Goal: Task Accomplishment & Management: Manage account settings

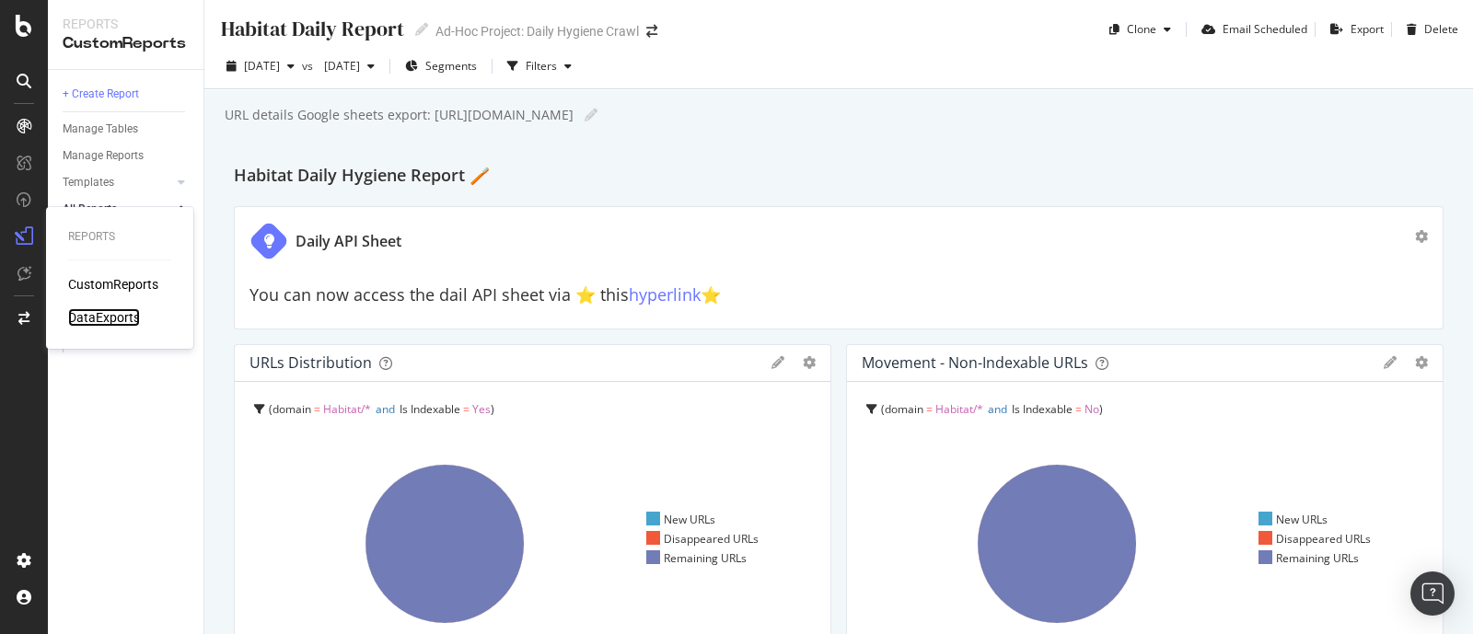
click at [107, 315] on div "DataExports" at bounding box center [104, 317] width 72 height 18
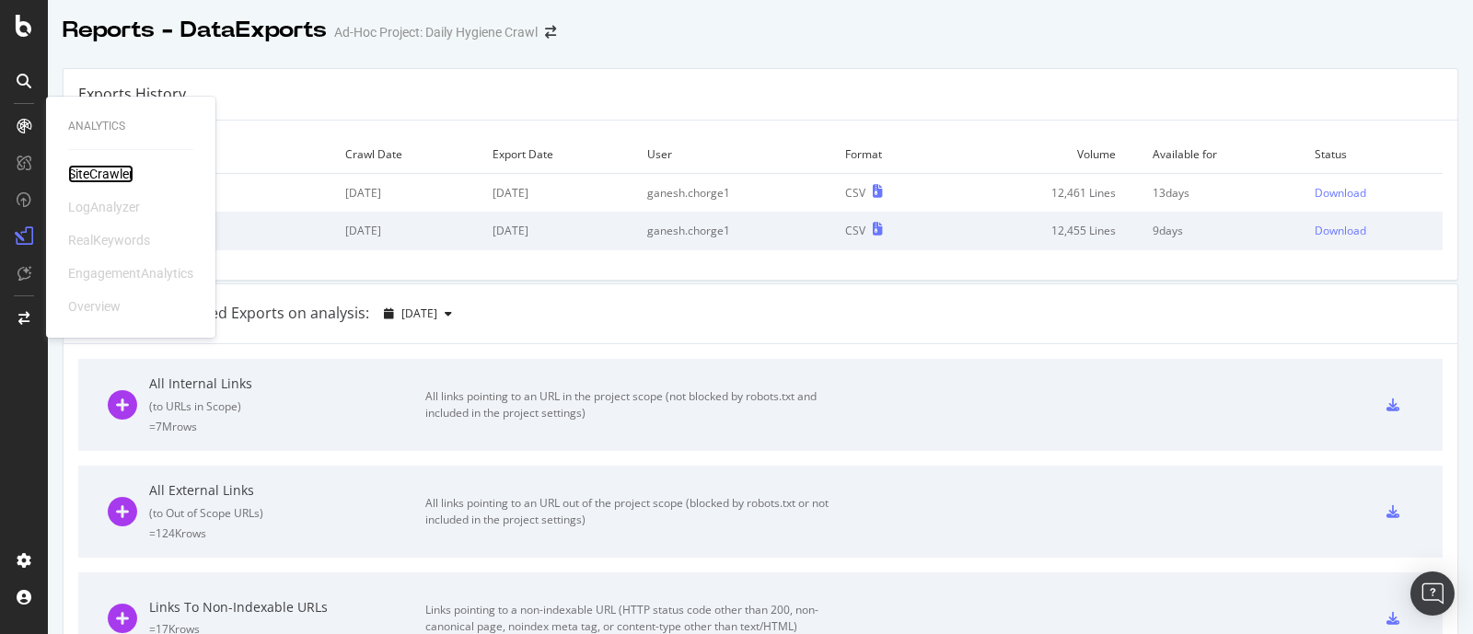
click at [97, 173] on div "SiteCrawler" at bounding box center [100, 174] width 65 height 18
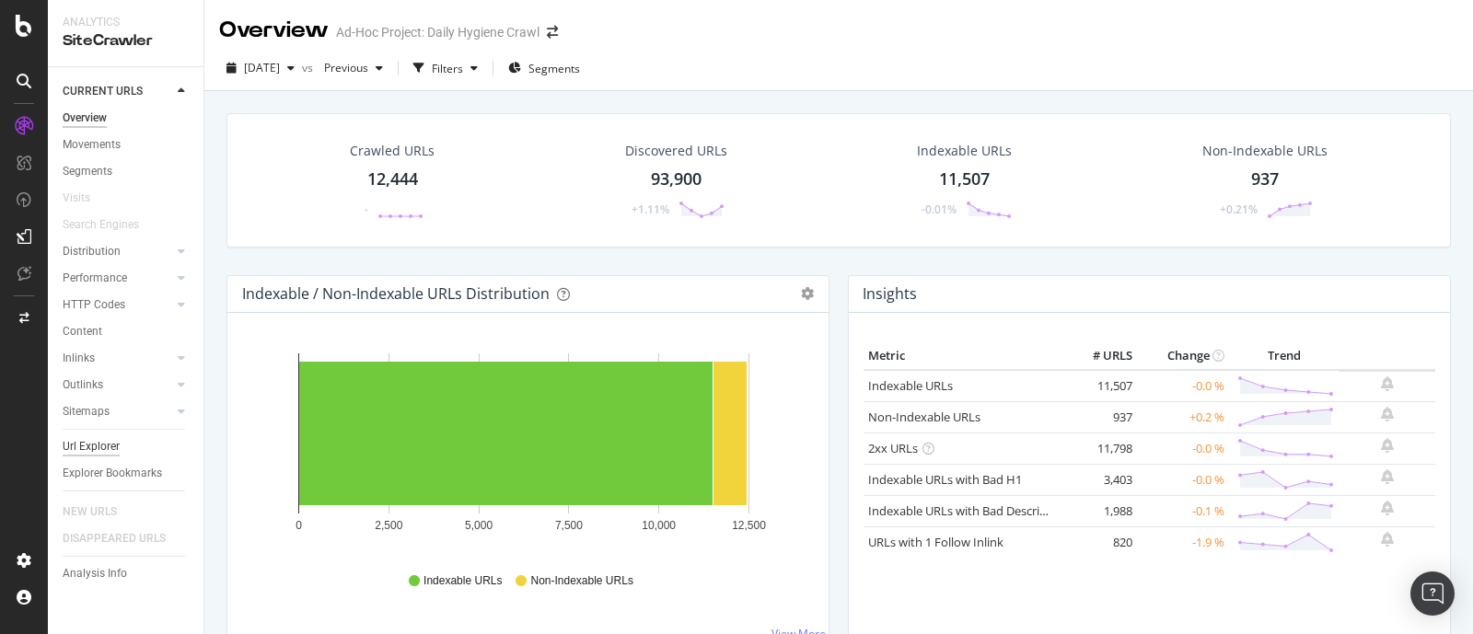
click at [103, 442] on div "Url Explorer" at bounding box center [91, 446] width 57 height 19
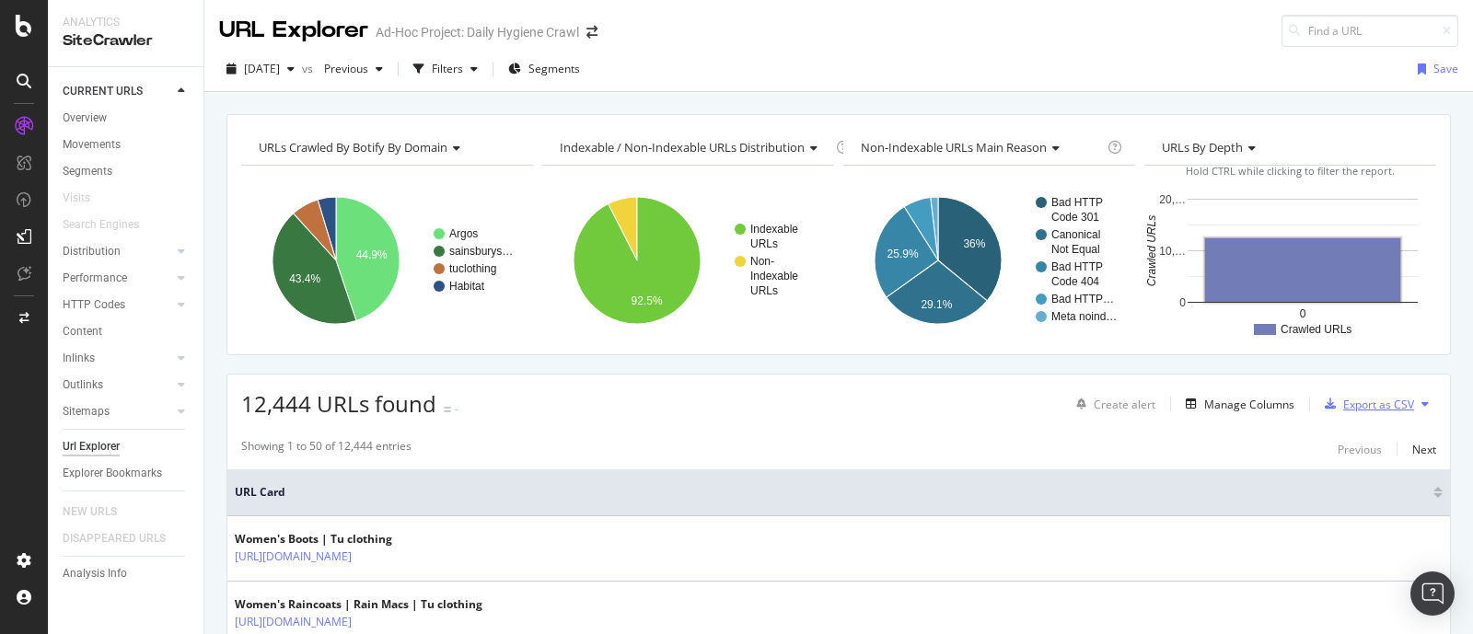
click at [1350, 397] on div "Export as CSV" at bounding box center [1378, 405] width 71 height 16
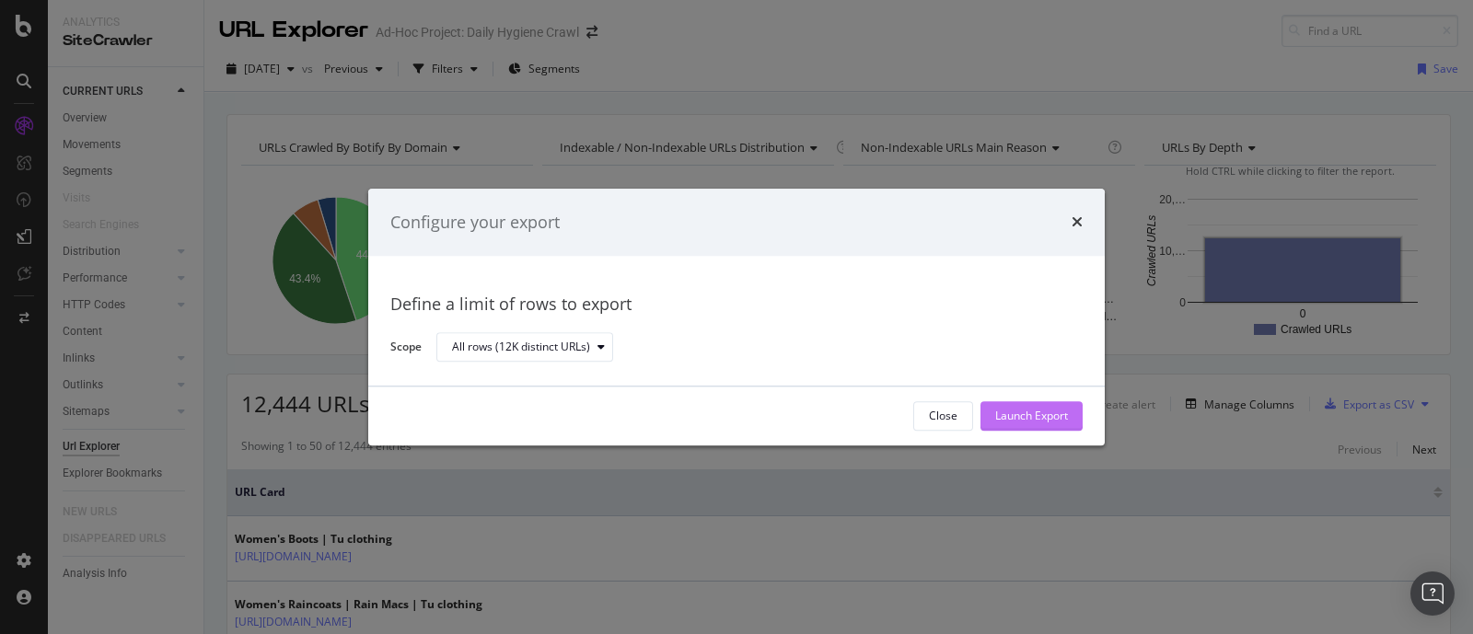
click at [1017, 419] on div "Launch Export" at bounding box center [1031, 417] width 73 height 16
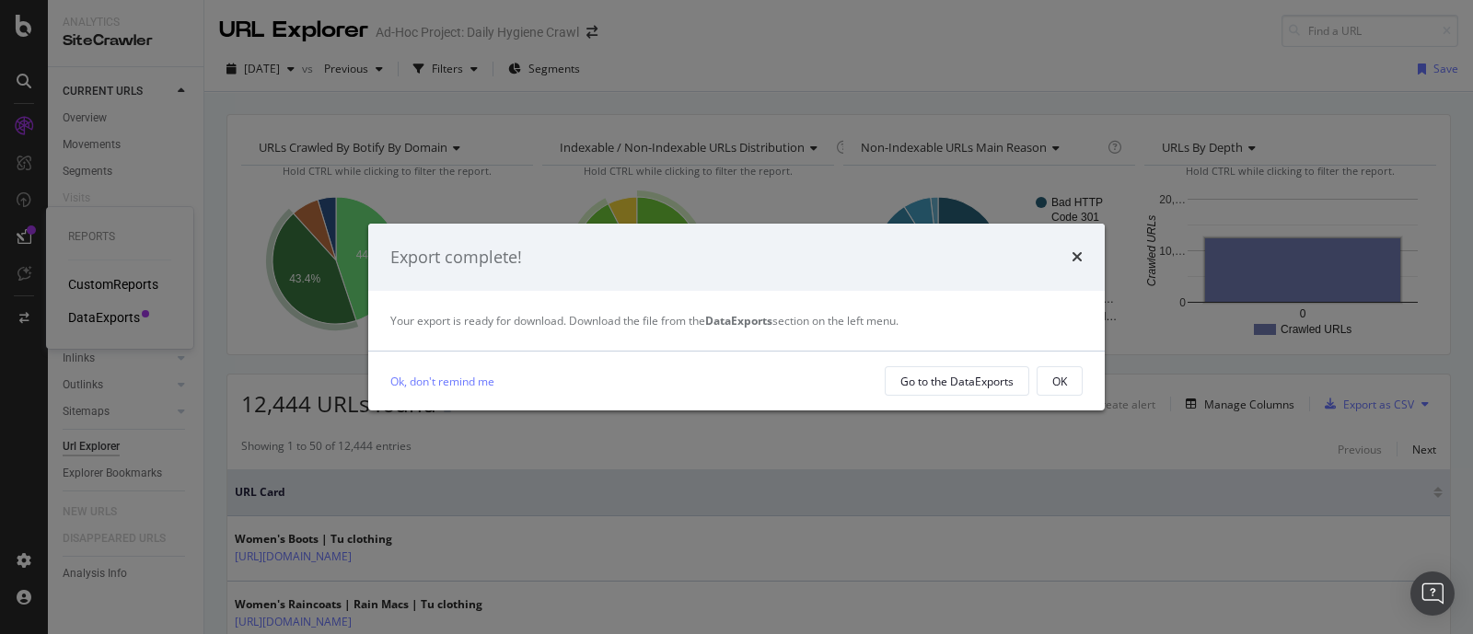
click at [82, 317] on div "Export complete! Your export is ready for download. Download the file from the …" at bounding box center [736, 317] width 1473 height 634
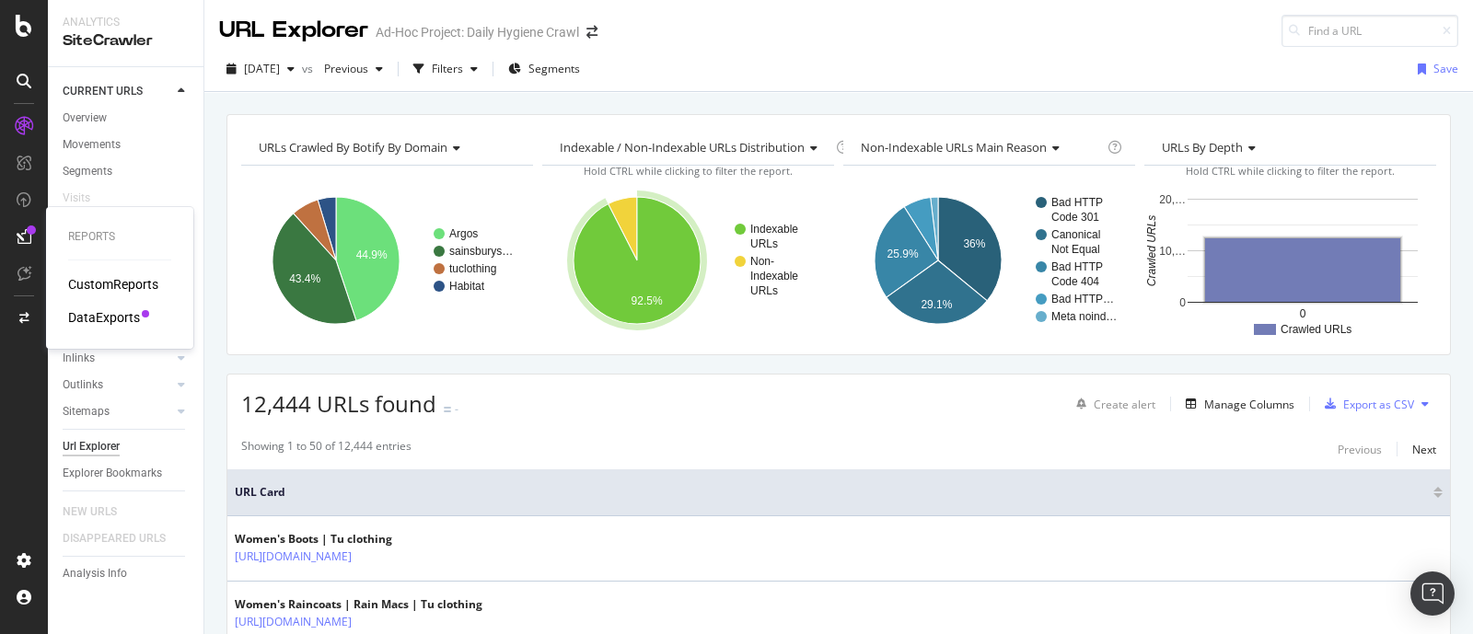
click at [107, 316] on div "DataExports" at bounding box center [104, 317] width 72 height 18
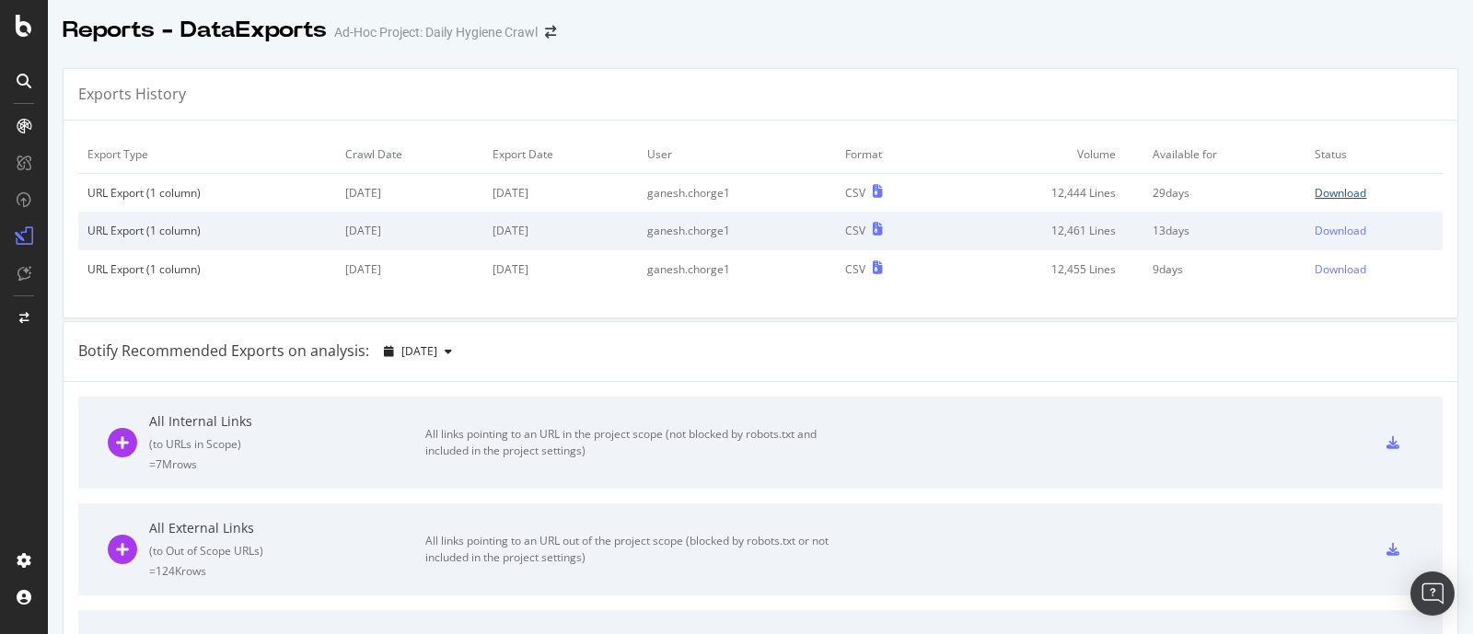
click at [1315, 193] on div "Download" at bounding box center [1341, 193] width 52 height 16
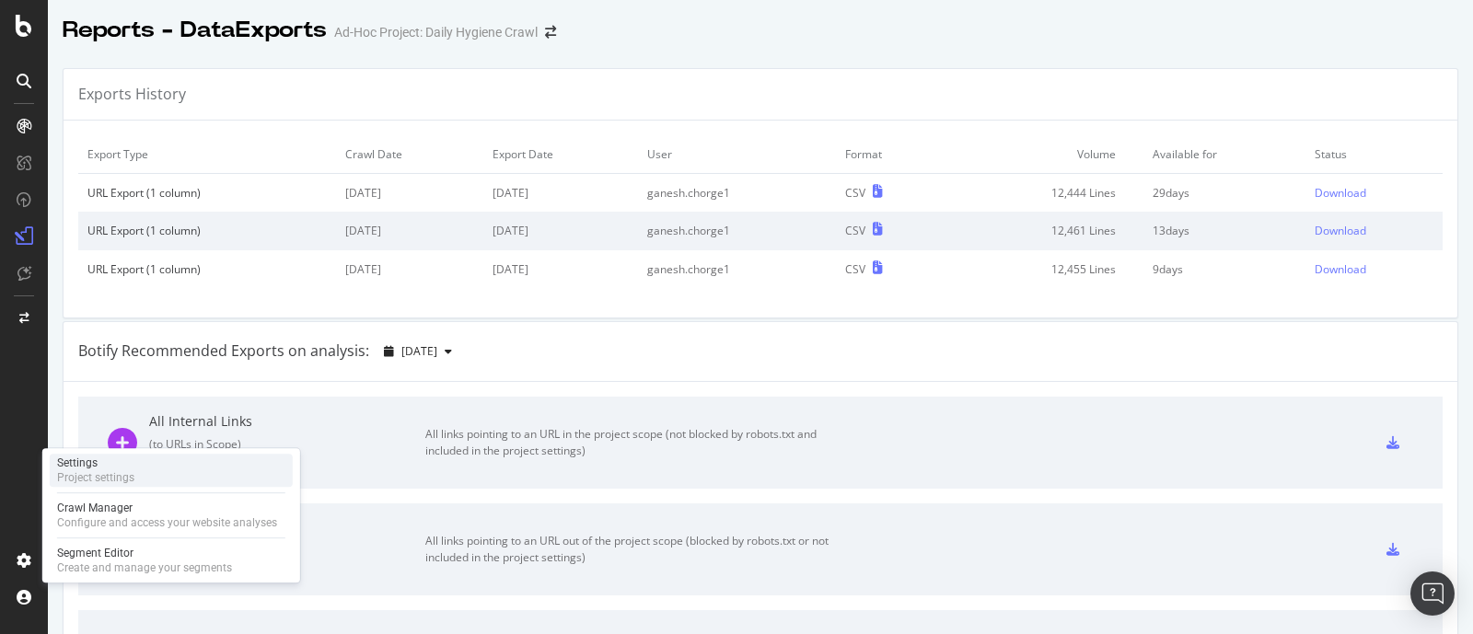
click at [99, 467] on div "Settings" at bounding box center [95, 463] width 77 height 15
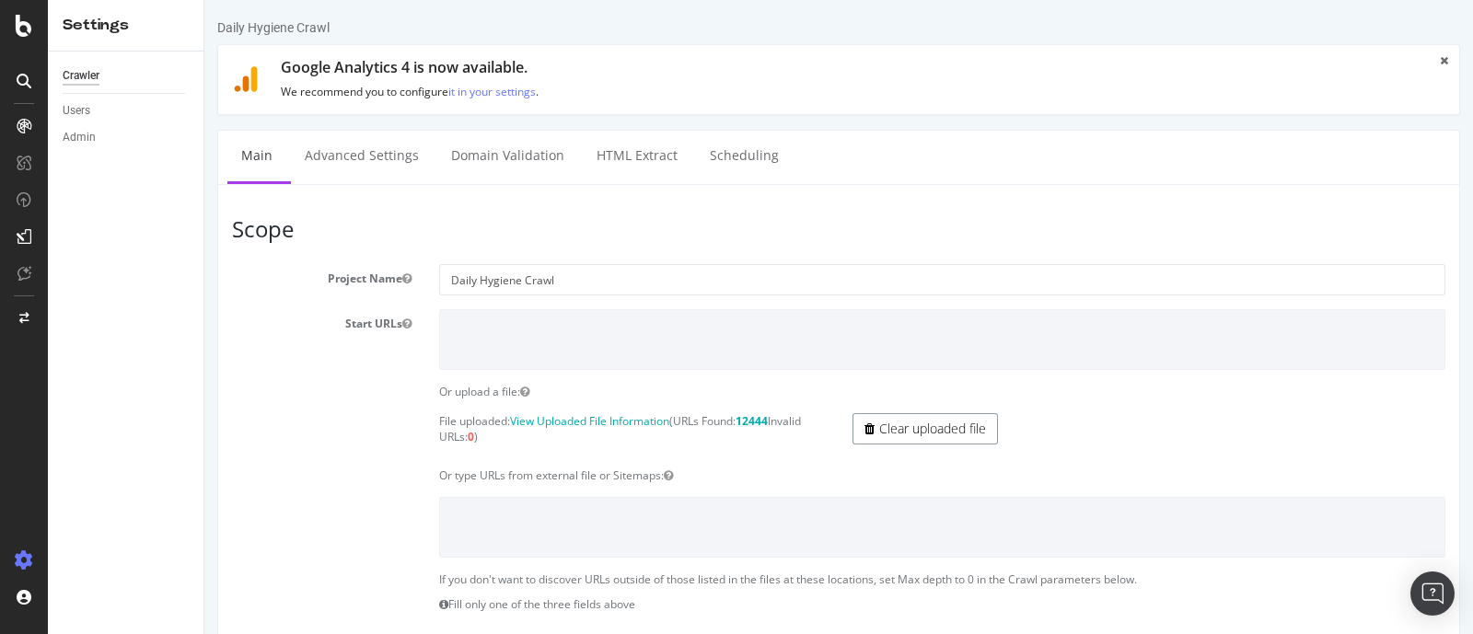
click at [898, 424] on link "Clear uploaded file" at bounding box center [924, 428] width 145 height 31
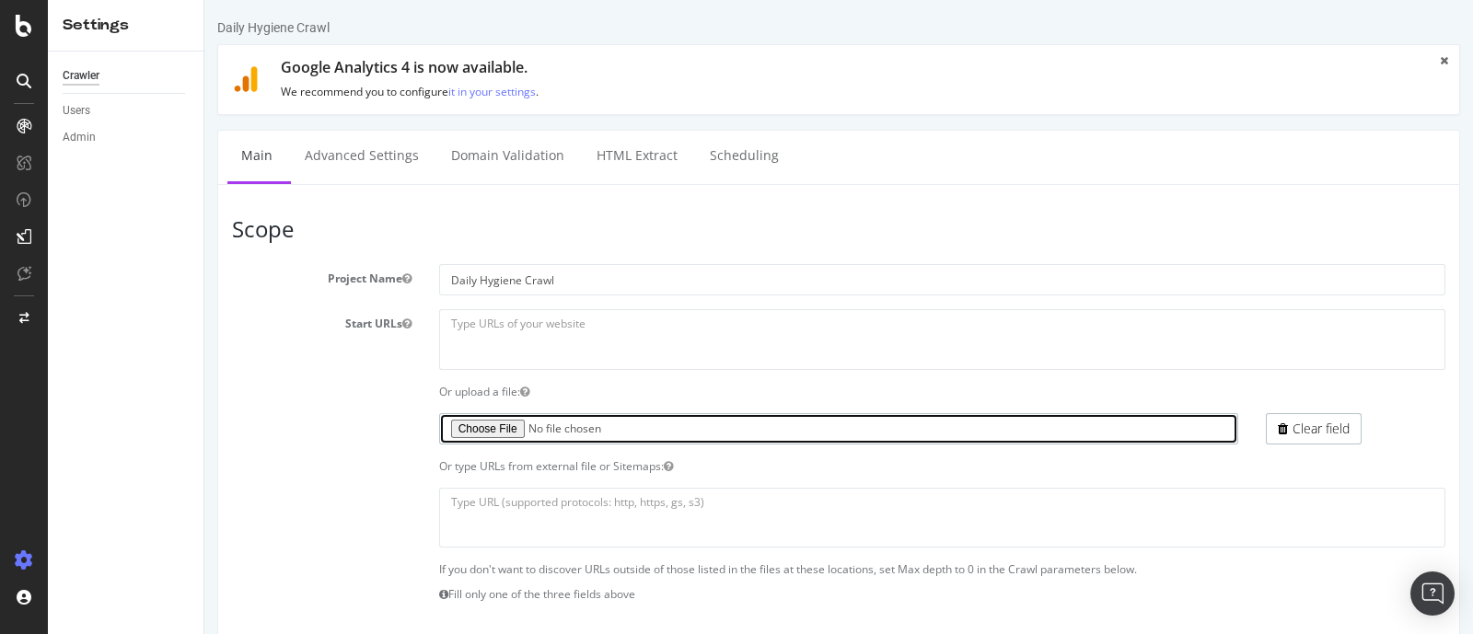
click at [501, 430] on input "file" at bounding box center [839, 428] width 800 height 31
type input "C:\fakepath\Botify_list_03_09_2025.txt"
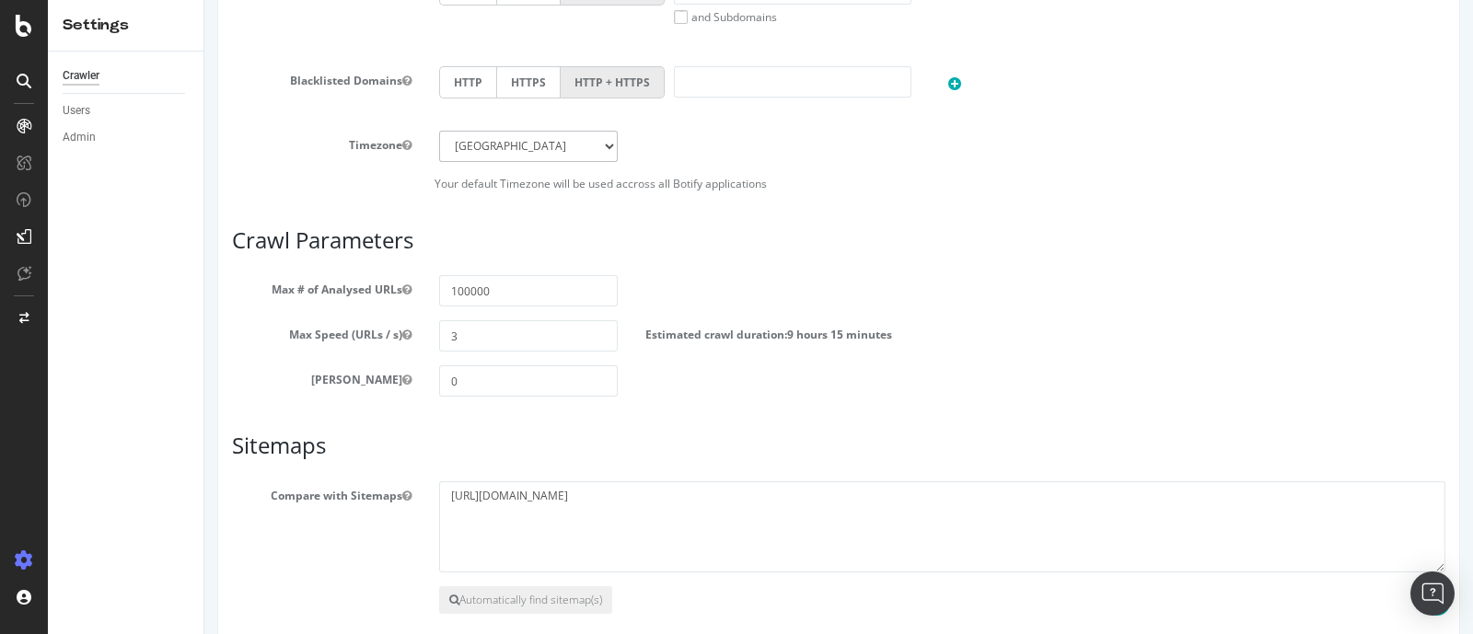
scroll to position [1155, 0]
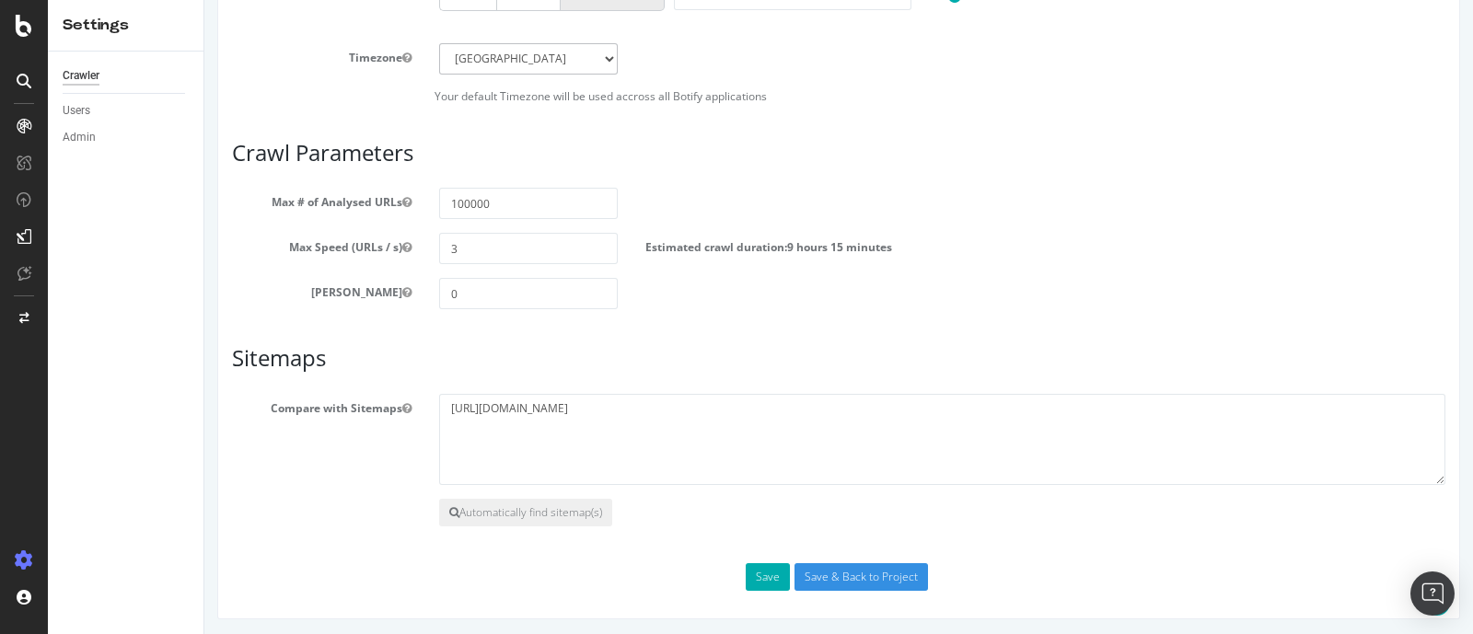
drag, startPoint x: 1459, startPoint y: 177, endPoint x: 1632, endPoint y: 608, distance: 465.1
click at [841, 573] on input "Save & Back to Project" at bounding box center [860, 577] width 133 height 28
